Goal: Find specific page/section: Find specific page/section

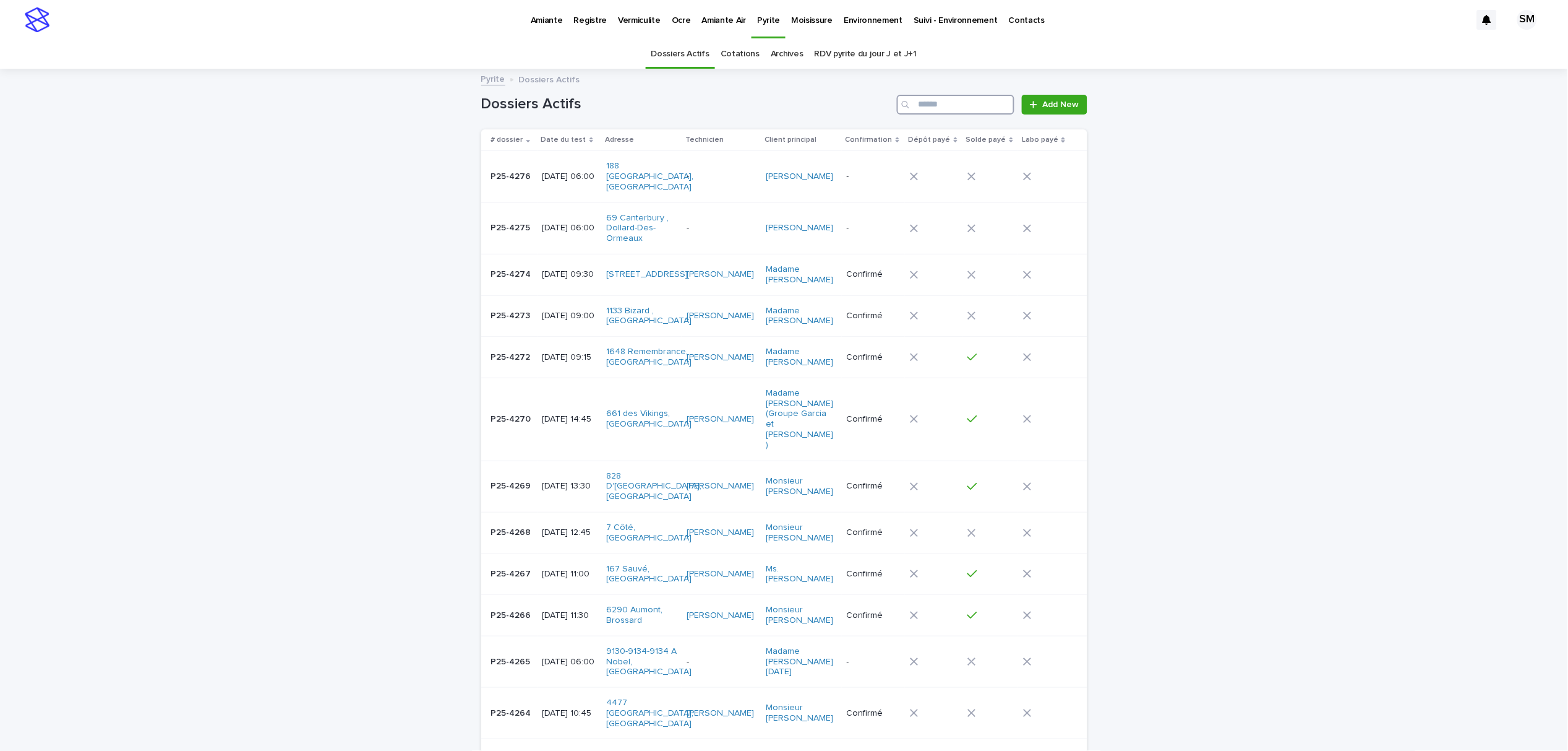
click at [973, 102] on input "Search" at bounding box center [956, 104] width 118 height 20
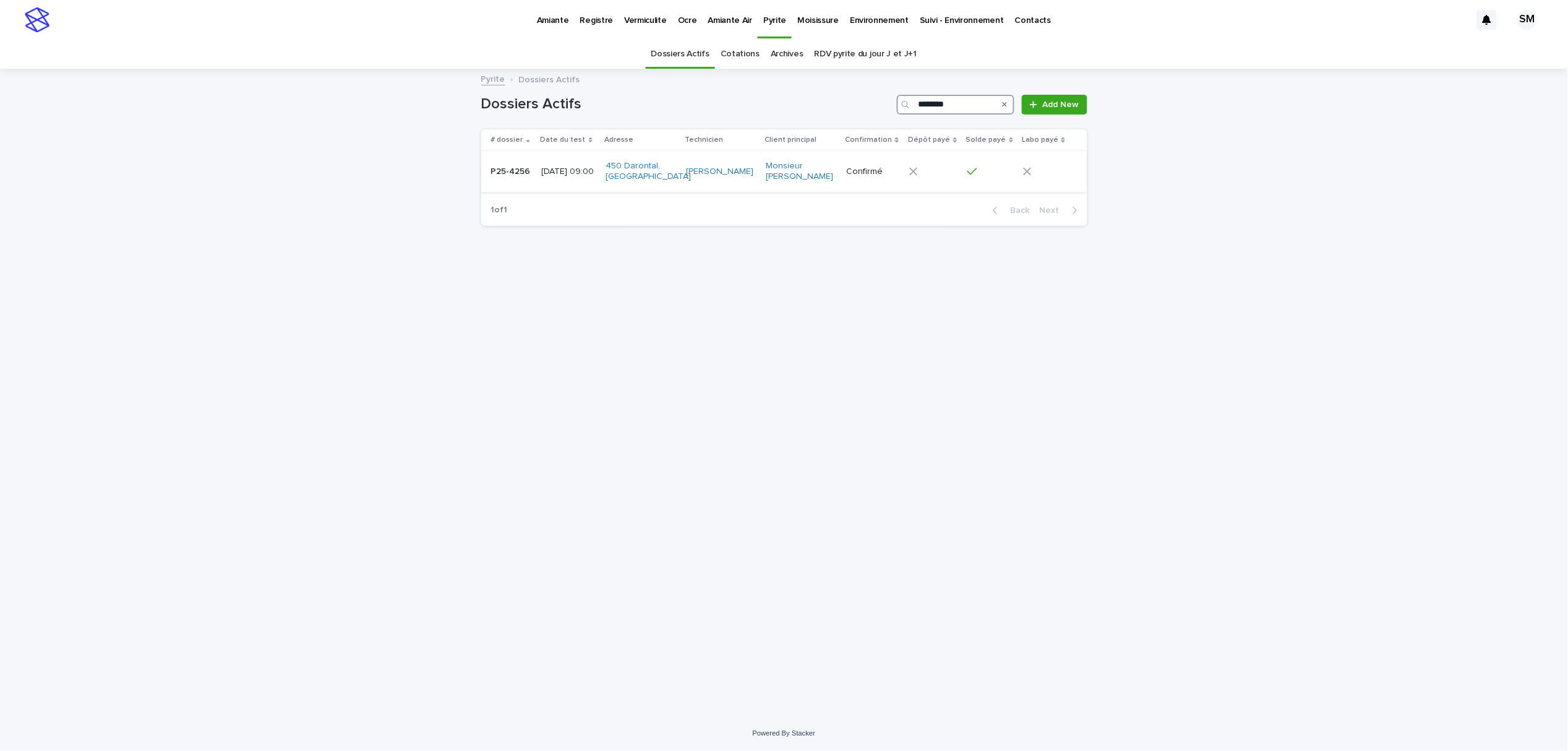
type input "********"
click at [532, 181] on div "P25-4256 P25-4256" at bounding box center [511, 172] width 41 height 21
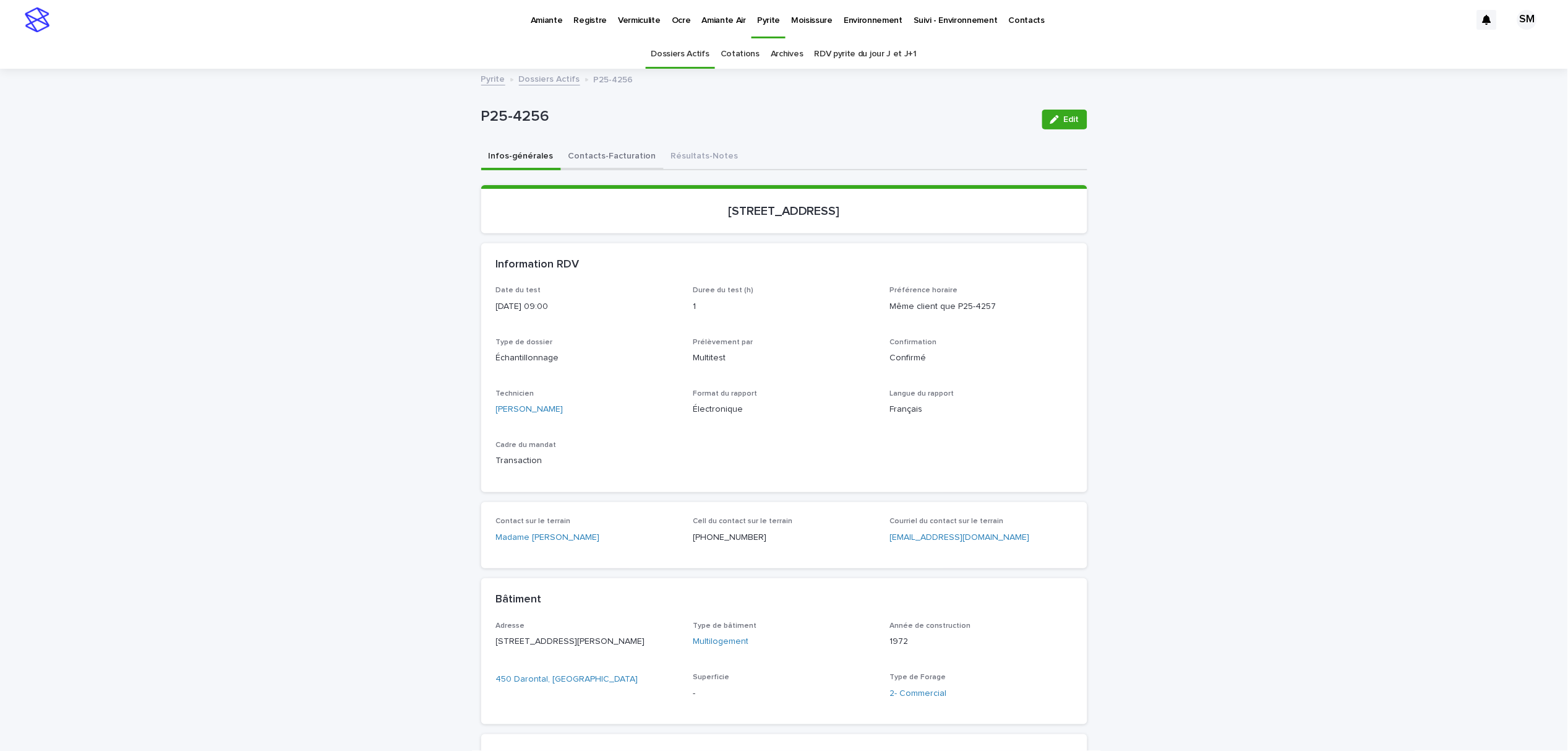
click at [595, 147] on button "Contacts-Facturation" at bounding box center [613, 157] width 103 height 26
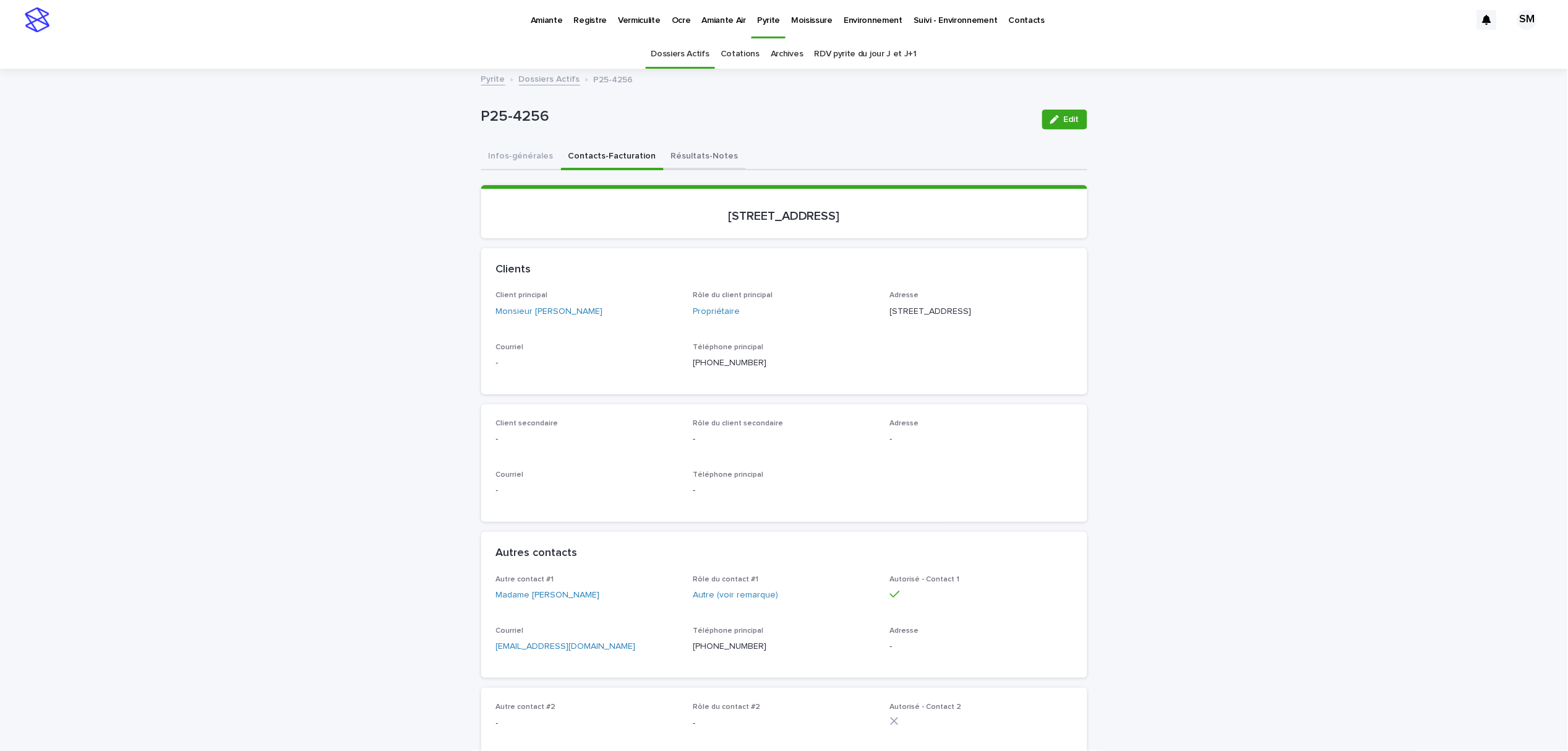
click at [684, 160] on button "Résultats-Notes" at bounding box center [705, 157] width 82 height 26
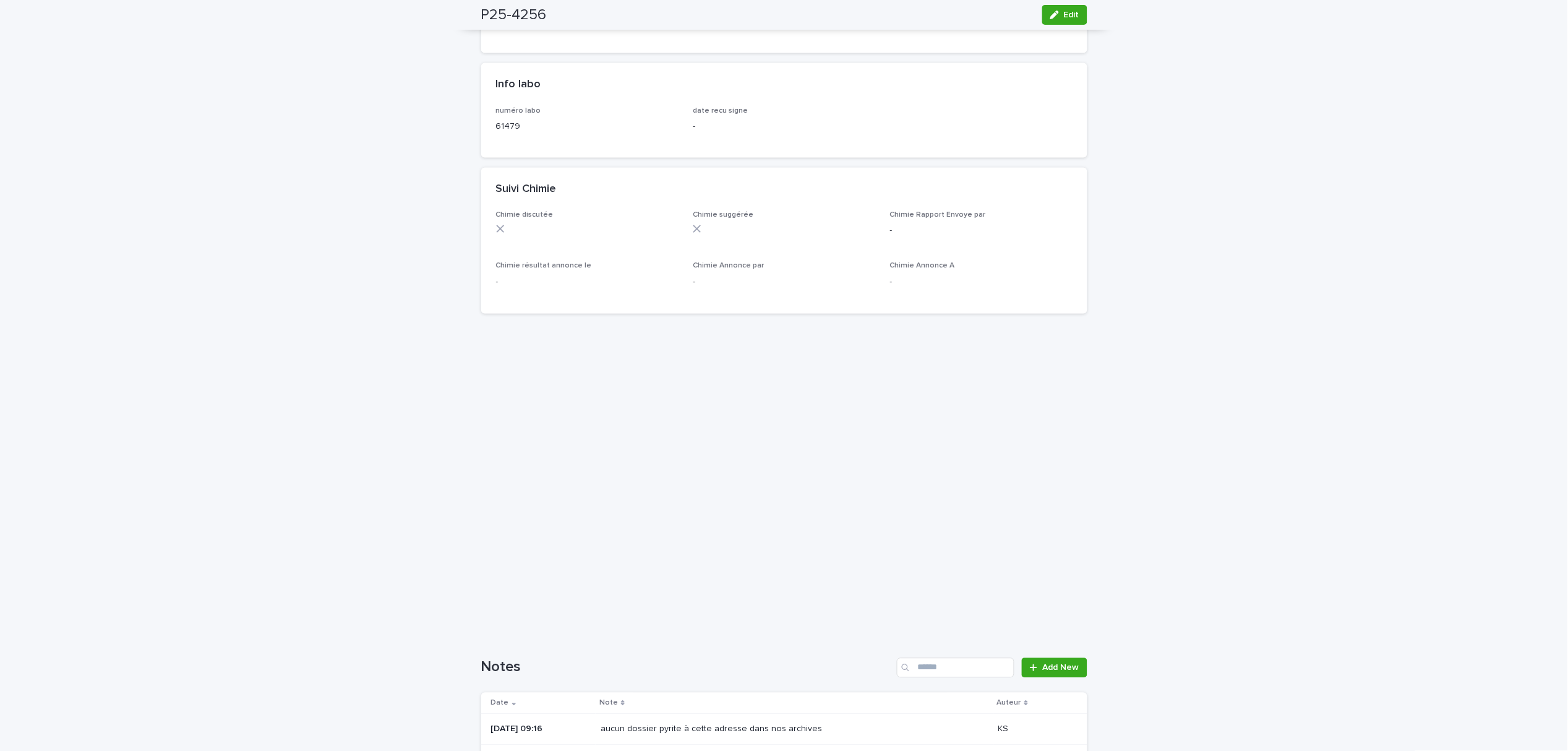
scroll to position [578, 0]
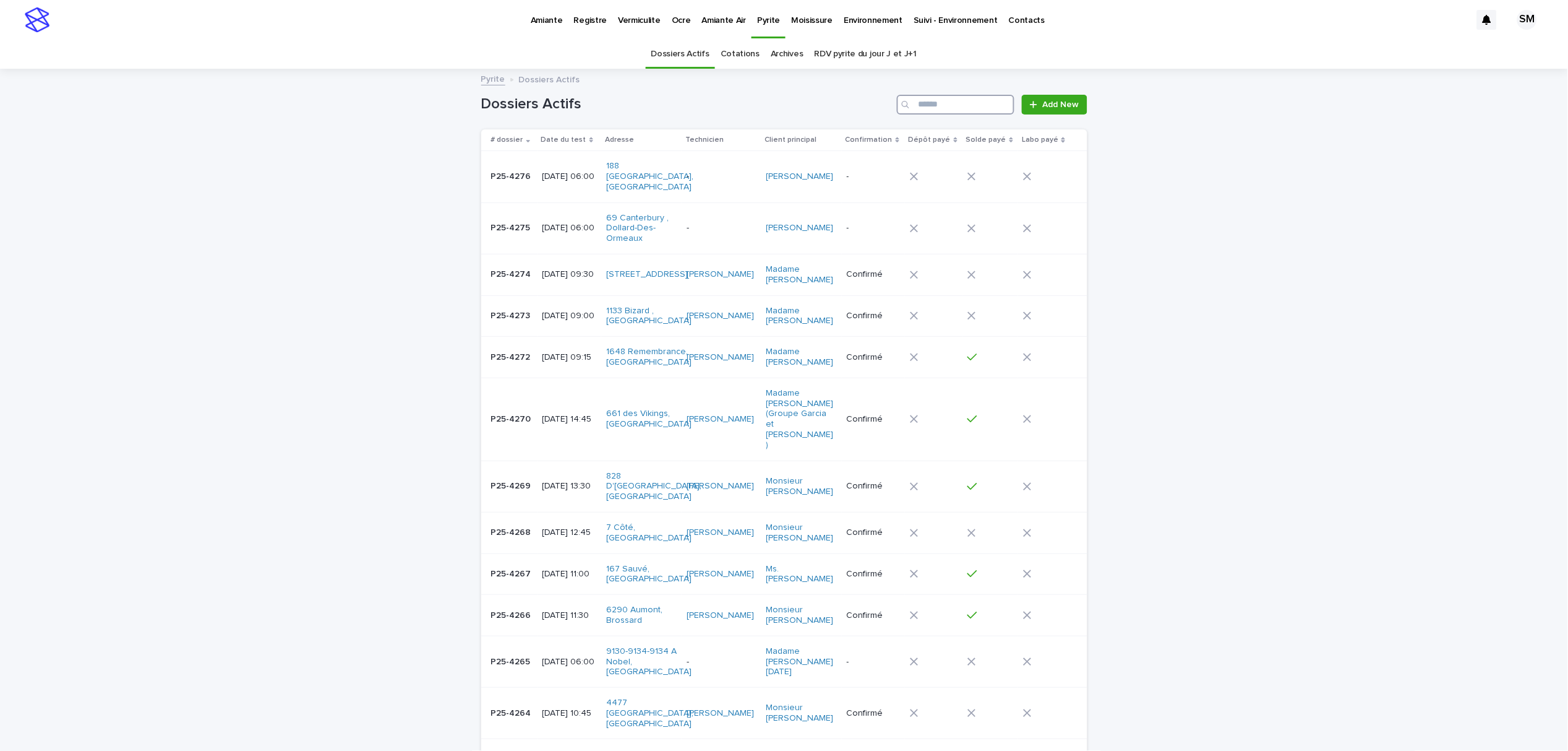
click at [957, 98] on input "Search" at bounding box center [956, 104] width 118 height 20
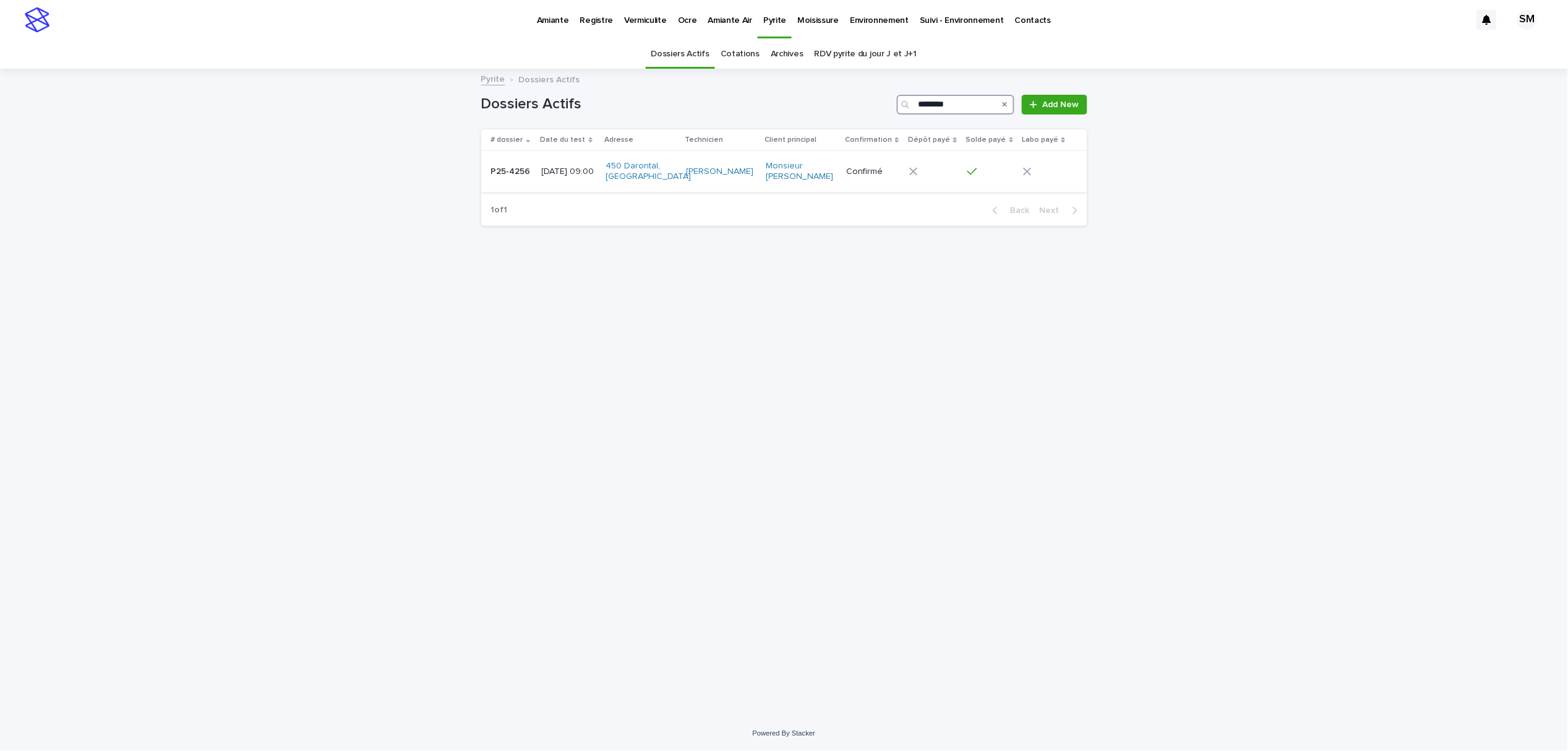
type input "********"
click at [496, 181] on div "P25-4256 P25-4256" at bounding box center [511, 172] width 41 height 21
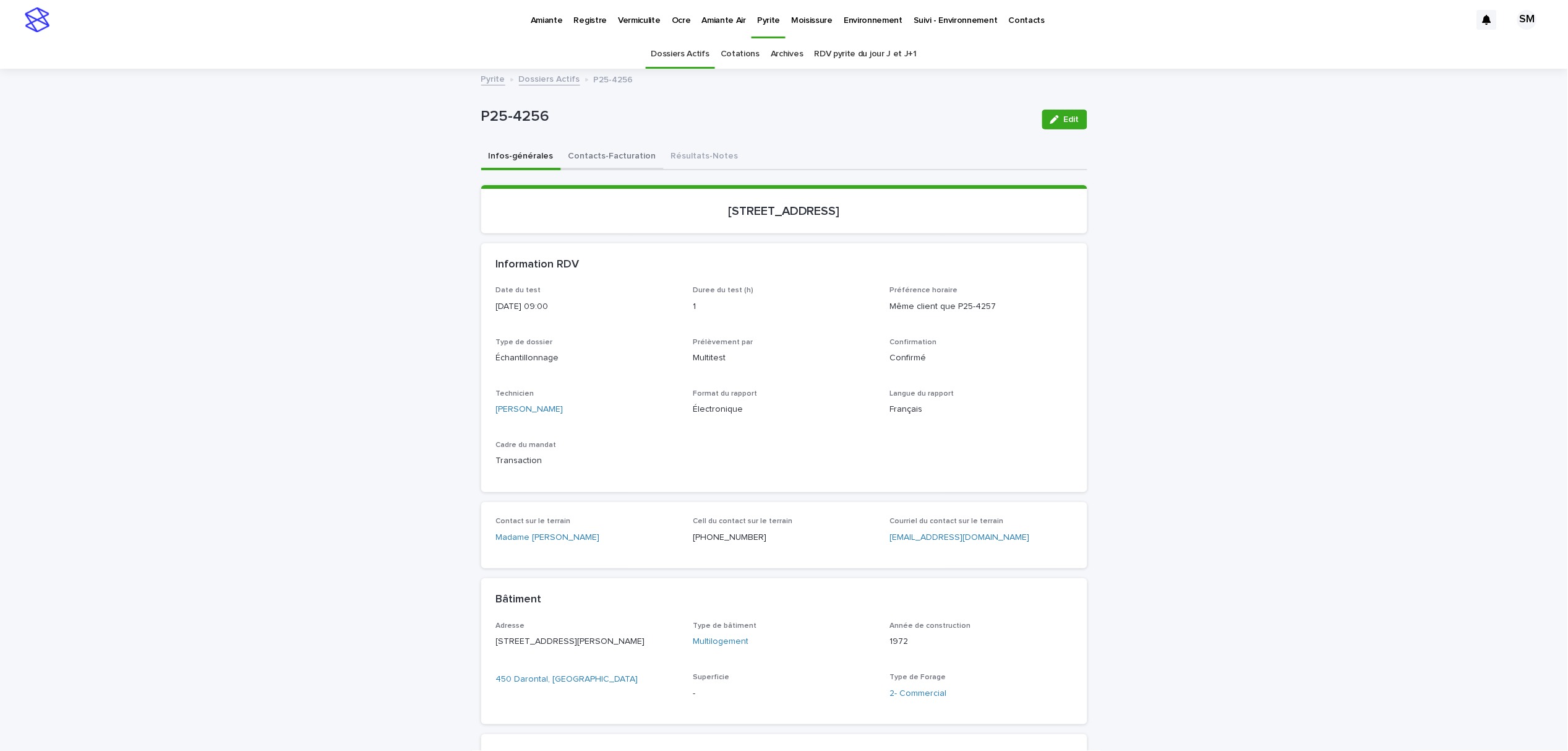
click at [616, 155] on button "Contacts-Facturation" at bounding box center [613, 157] width 103 height 26
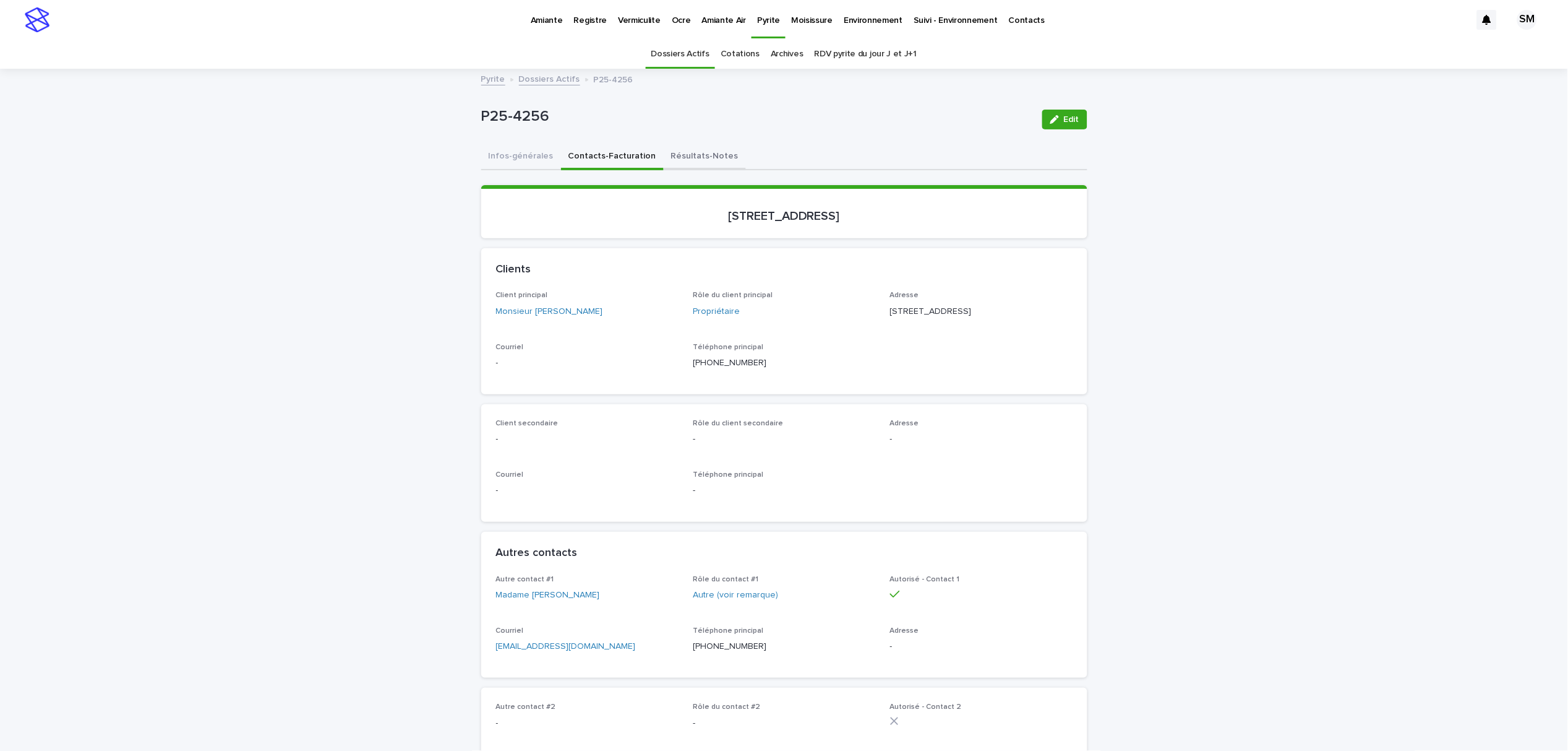
click at [671, 150] on button "Résultats-Notes" at bounding box center [705, 157] width 82 height 26
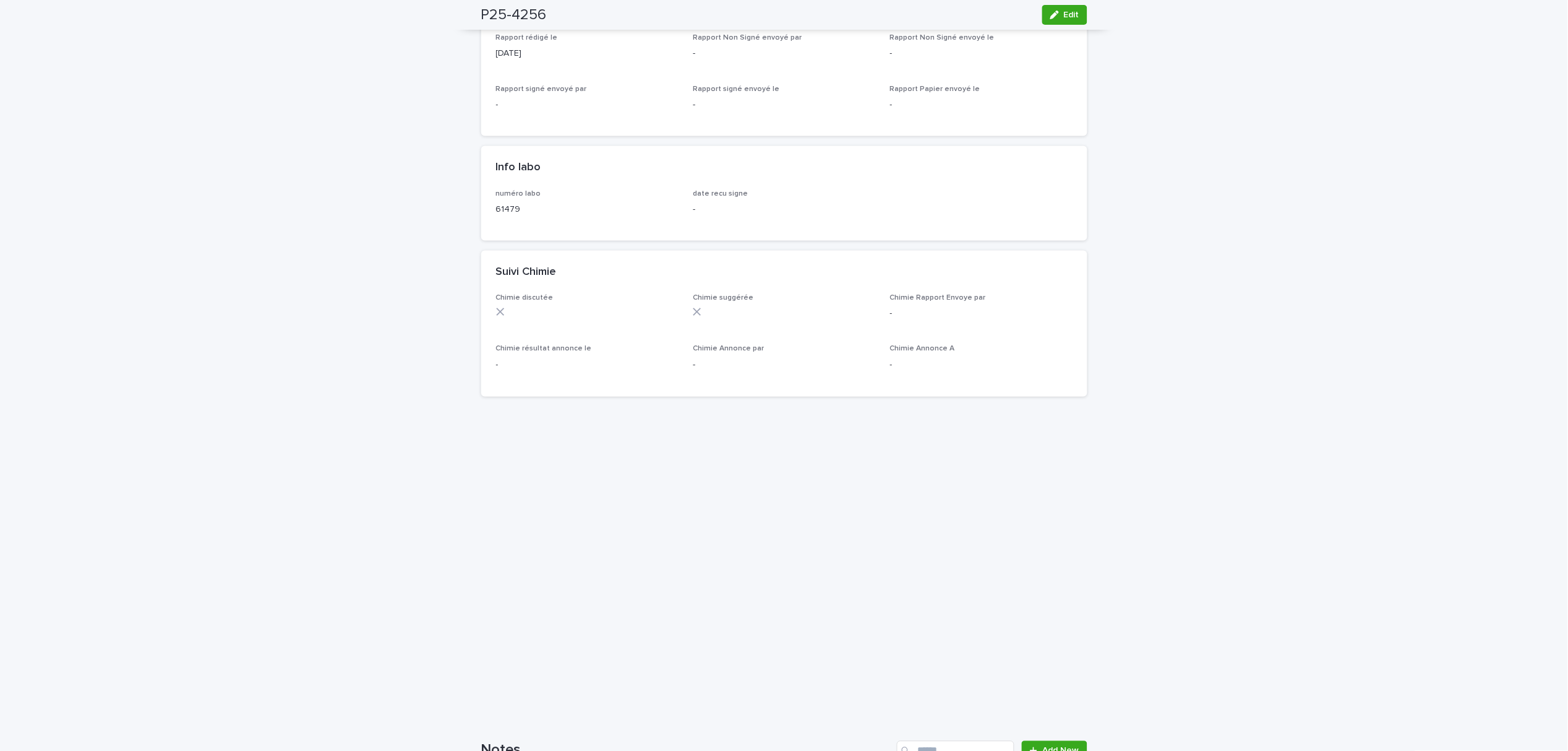
scroll to position [82, 0]
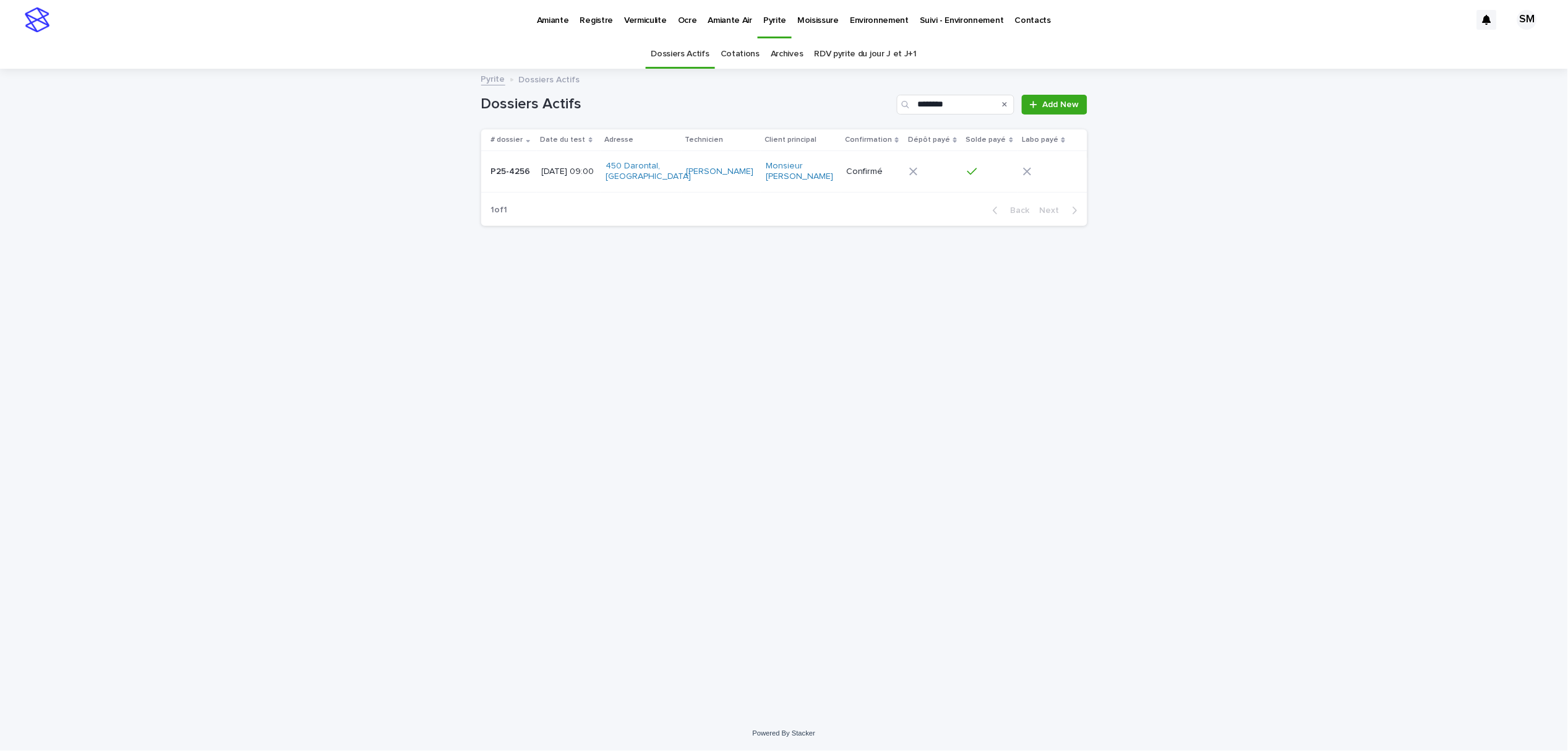
click at [501, 182] on td "P25-4256 P25-4256" at bounding box center [509, 171] width 55 height 41
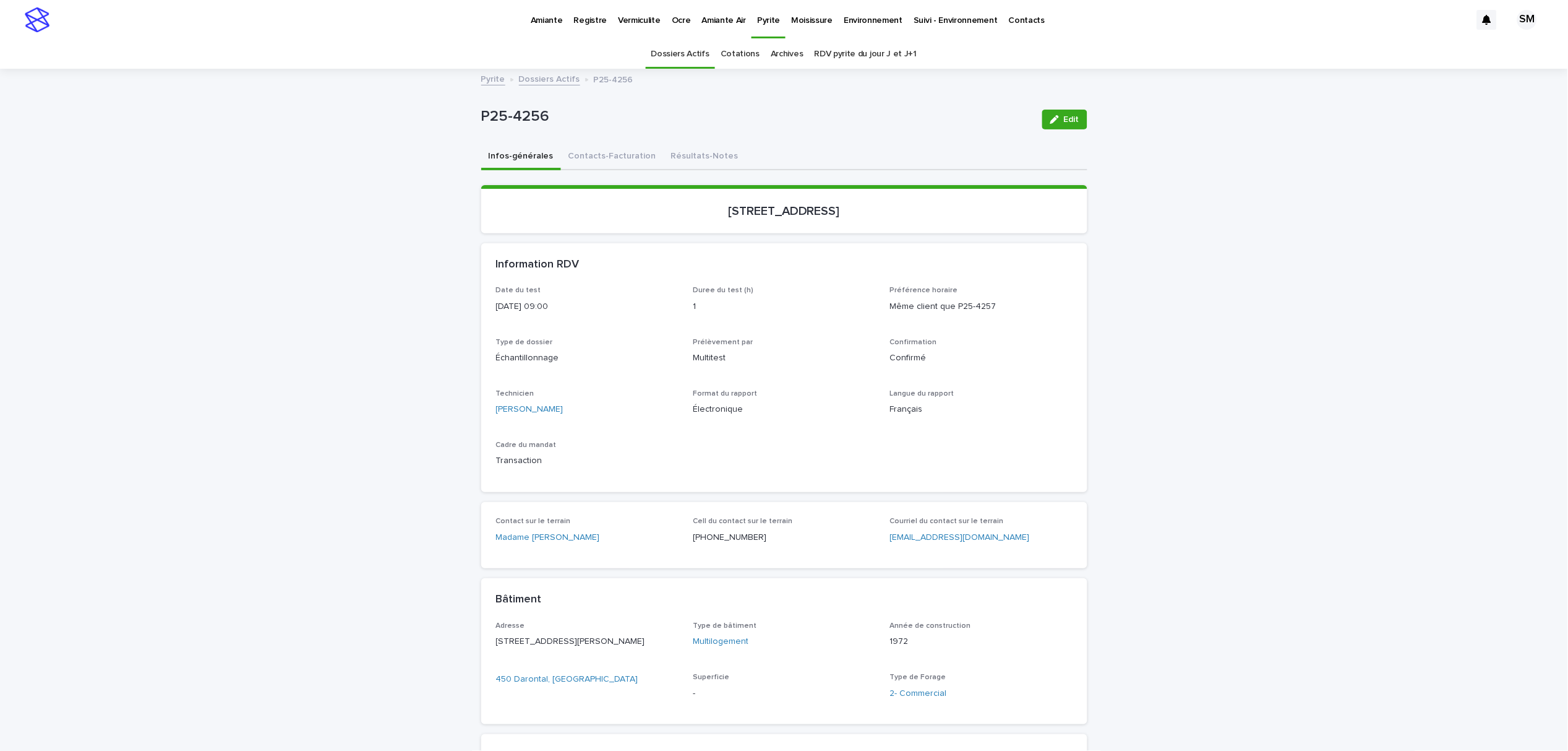
scroll to position [40, 0]
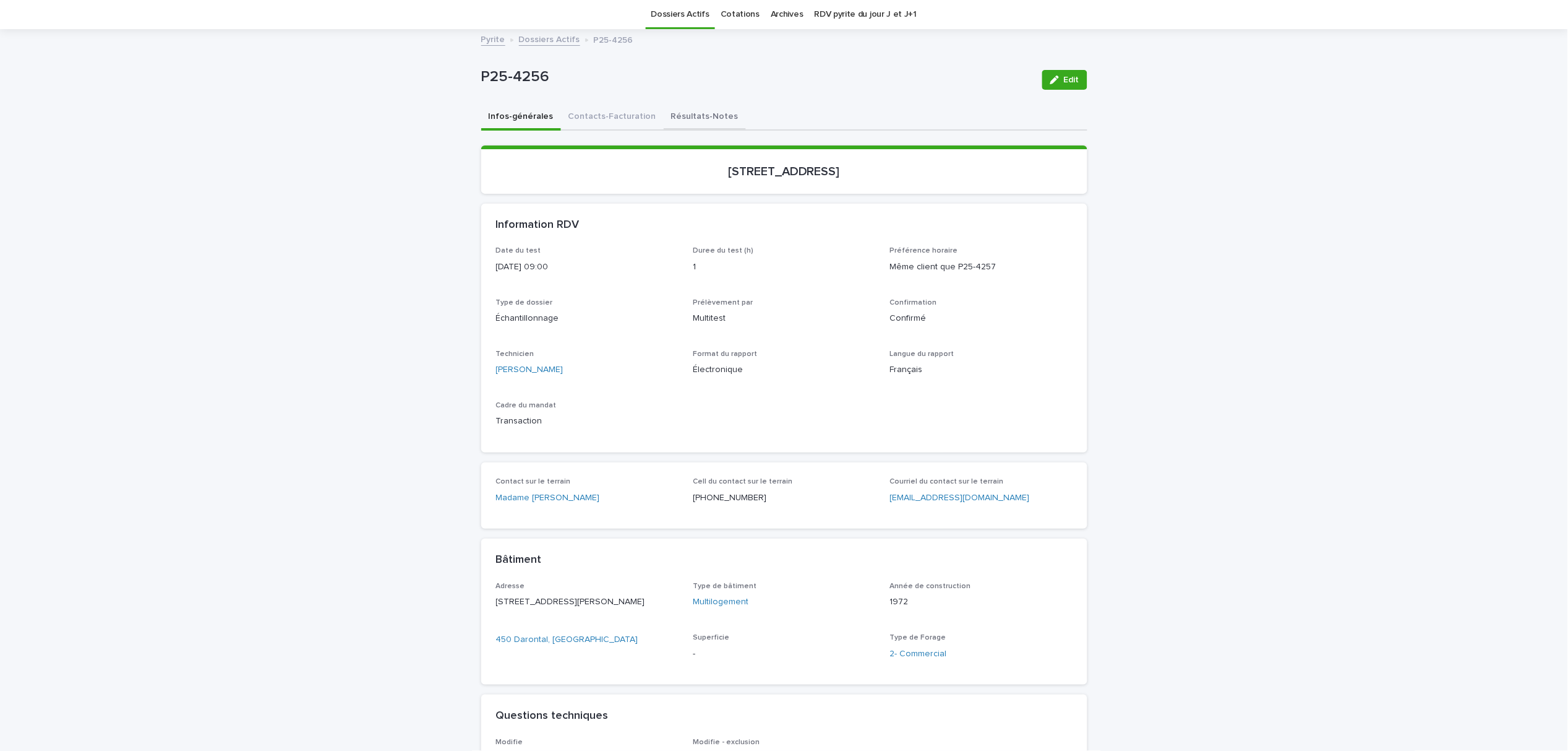
click at [664, 115] on button "Résultats-Notes" at bounding box center [705, 117] width 82 height 26
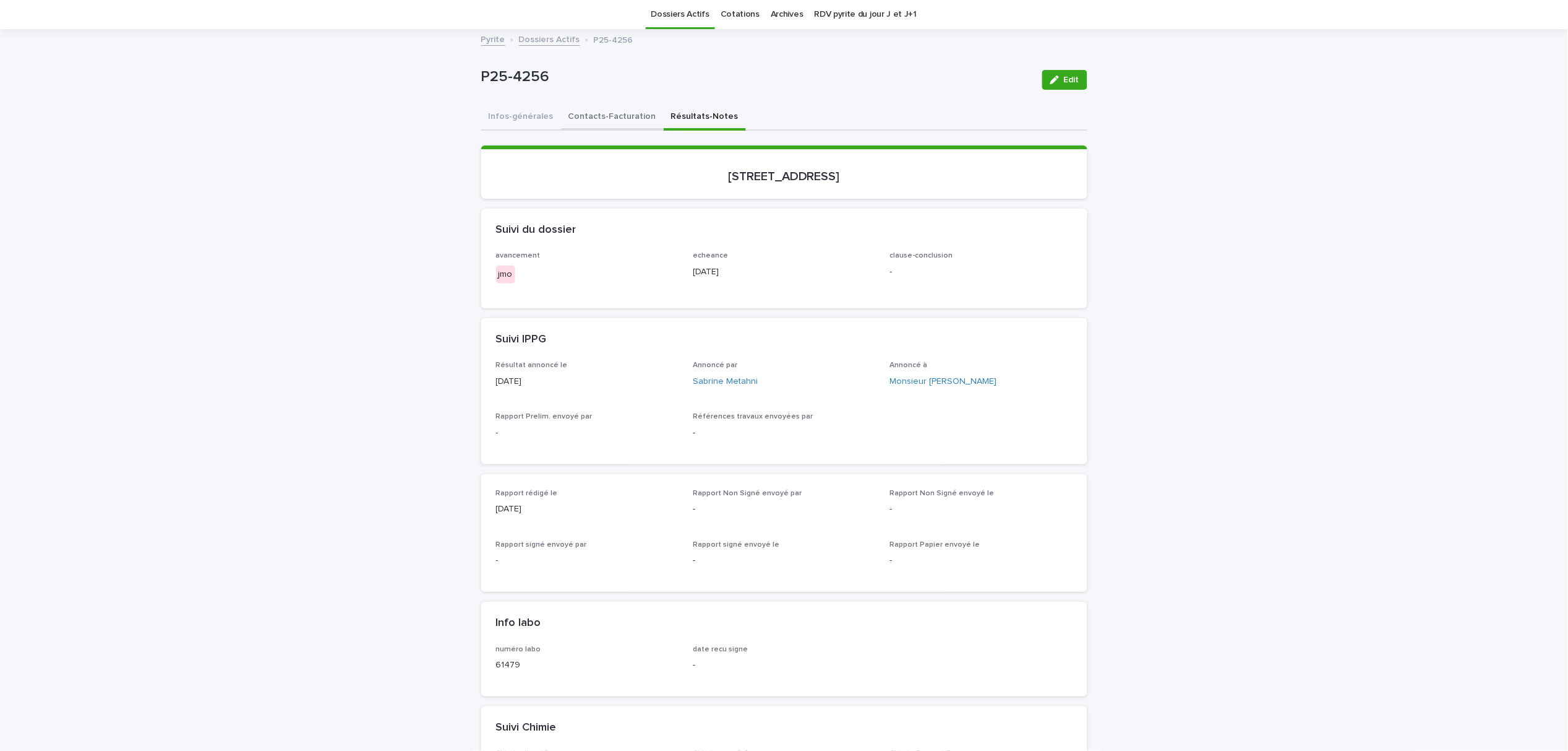
click at [608, 119] on button "Contacts-Facturation" at bounding box center [613, 117] width 103 height 26
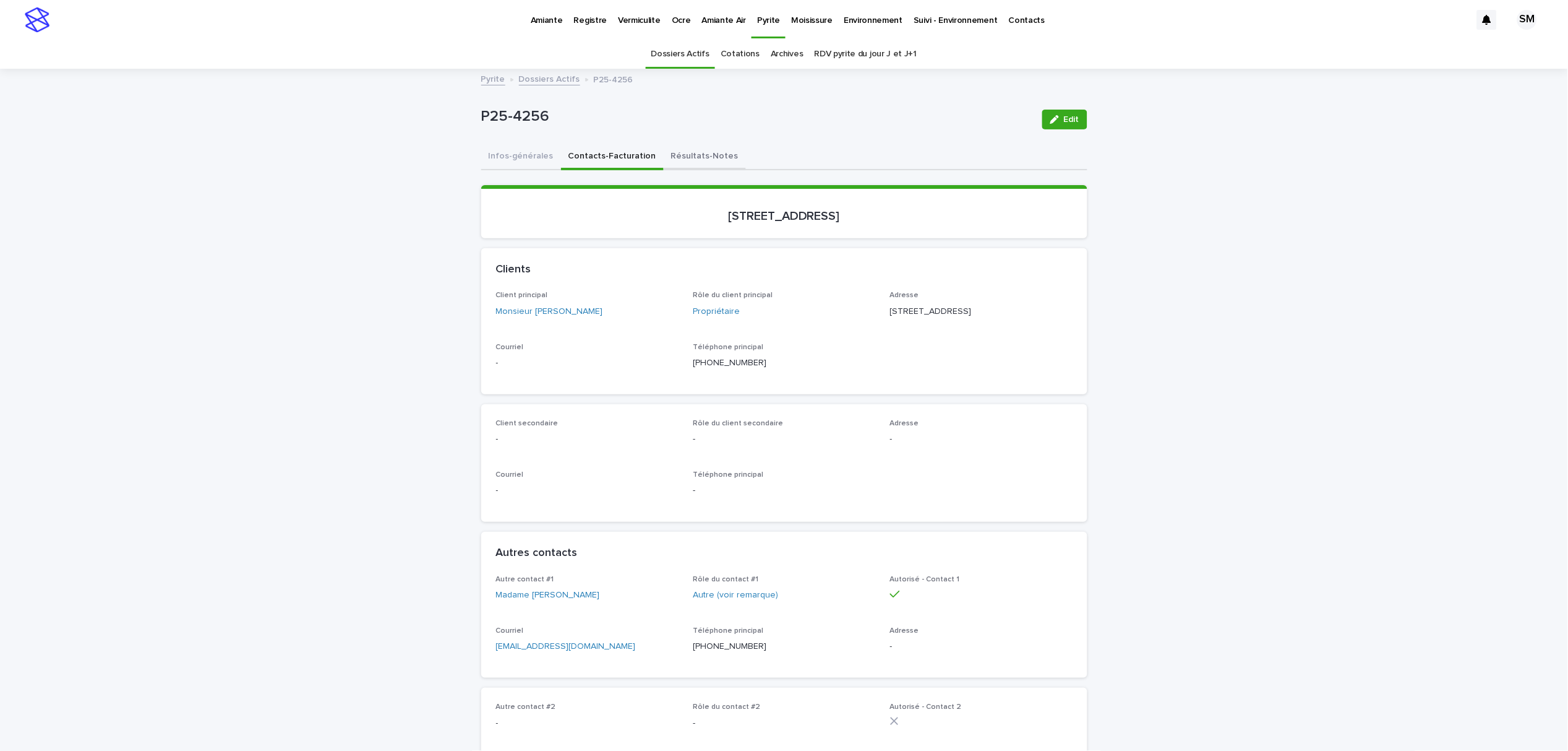
click at [687, 167] on button "Résultats-Notes" at bounding box center [705, 157] width 82 height 26
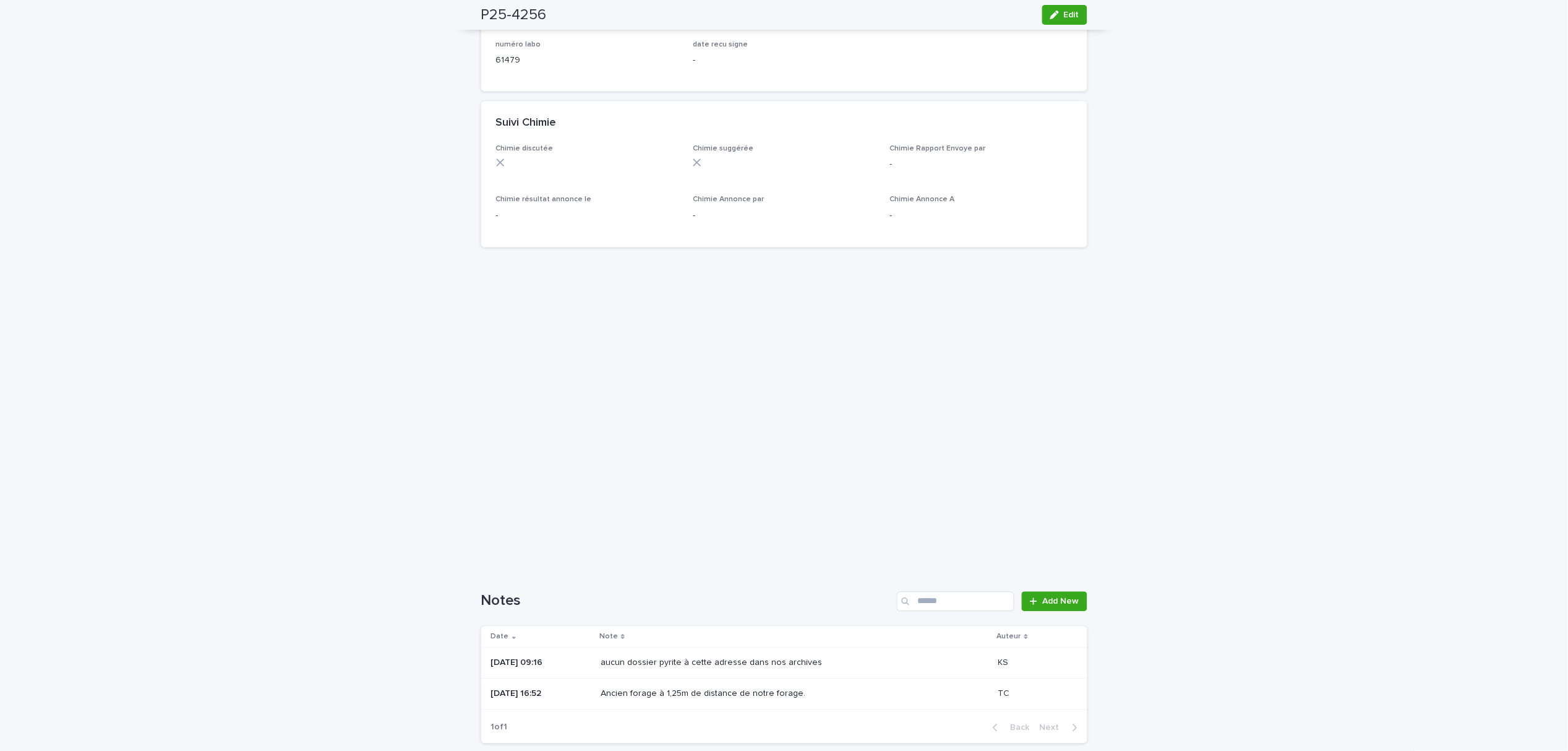
scroll to position [743, 0]
